Goal: Find contact information: Find contact information

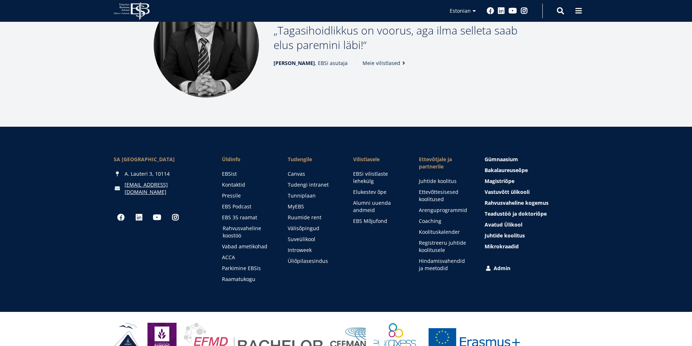
scroll to position [960, 0]
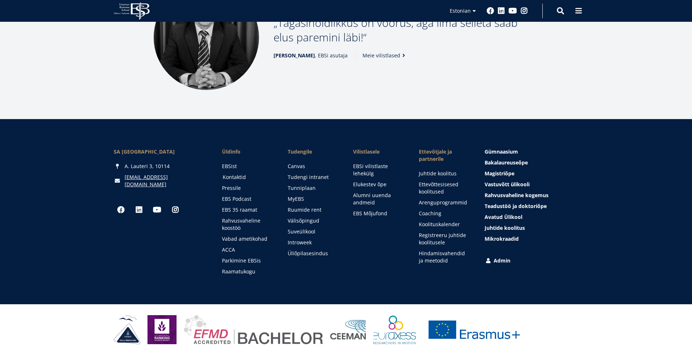
click at [242, 174] on link "Kontaktid" at bounding box center [248, 177] width 51 height 7
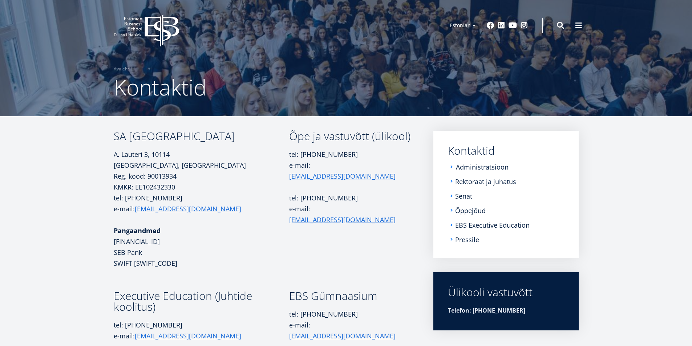
click at [477, 169] on link "Administratsioon" at bounding box center [482, 166] width 53 height 7
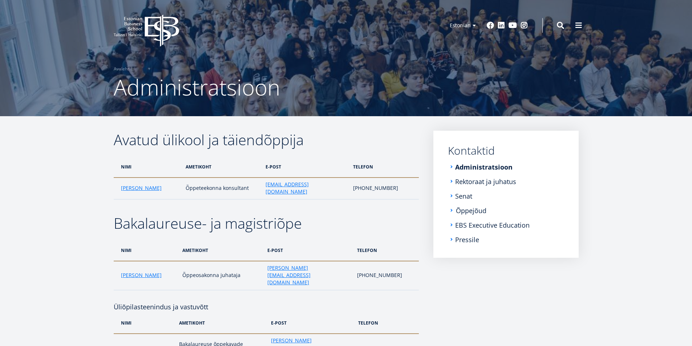
click at [464, 211] on link "Õppejõud" at bounding box center [471, 210] width 31 height 7
click at [485, 181] on link "Rektoraat ja juhatus" at bounding box center [486, 181] width 61 height 7
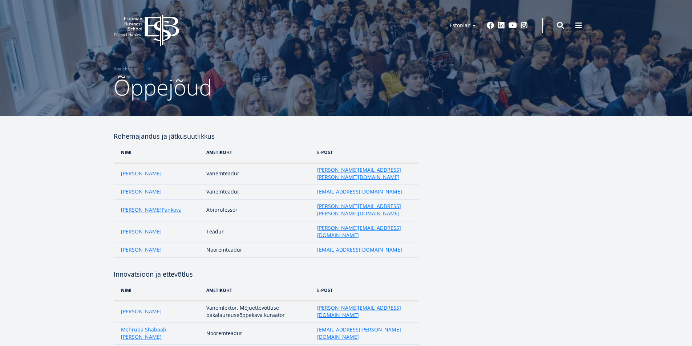
scroll to position [251, 0]
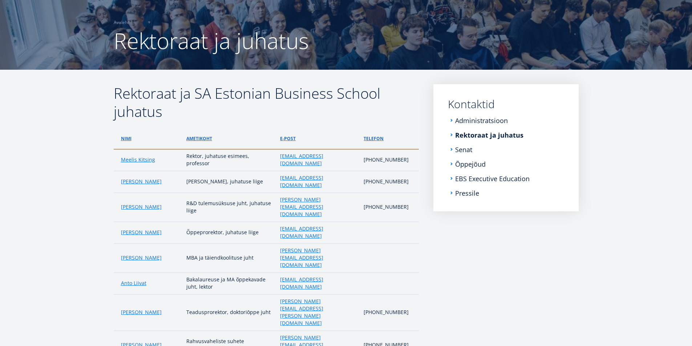
scroll to position [51, 0]
